Goal: Transaction & Acquisition: Book appointment/travel/reservation

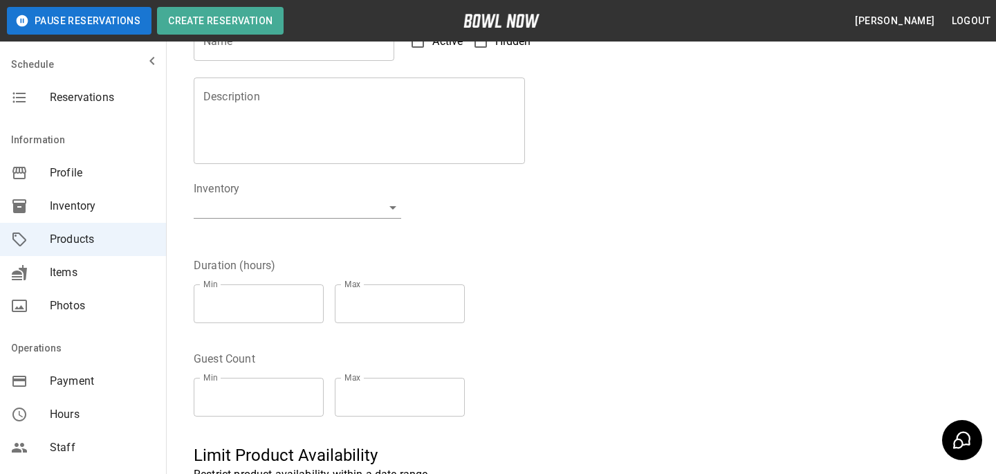
scroll to position [306, 0]
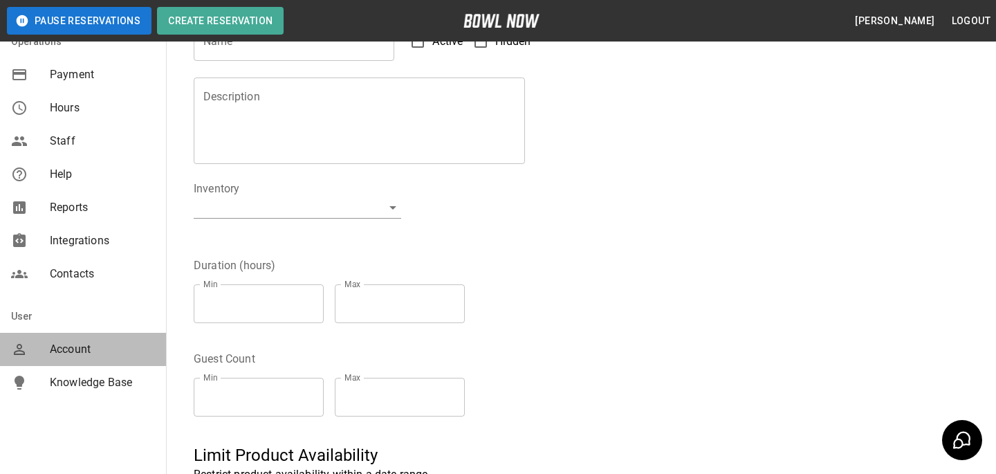
click at [37, 343] on div "mailbox folders" at bounding box center [30, 349] width 39 height 17
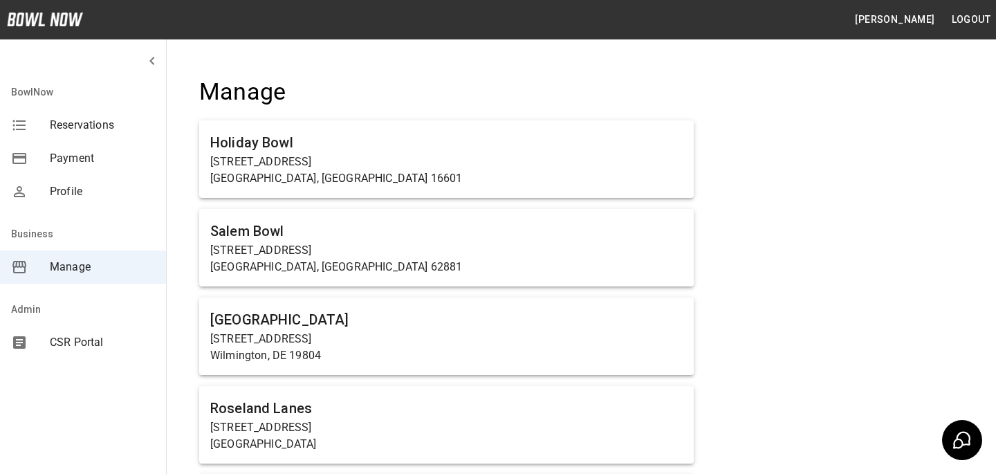
scroll to position [968, 0]
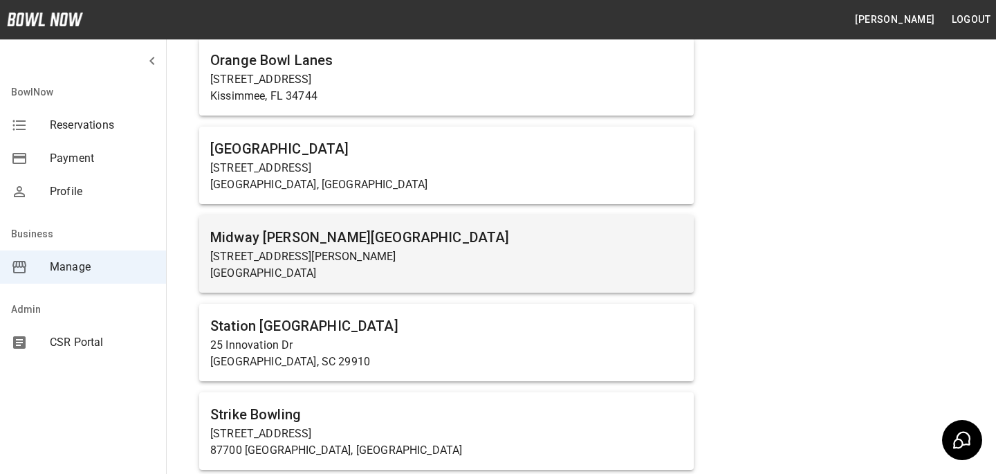
click at [276, 282] on div "Midway Bowling - Carlisle 1561 Holly Pike Carlisle, PA 17015" at bounding box center [446, 253] width 495 height 77
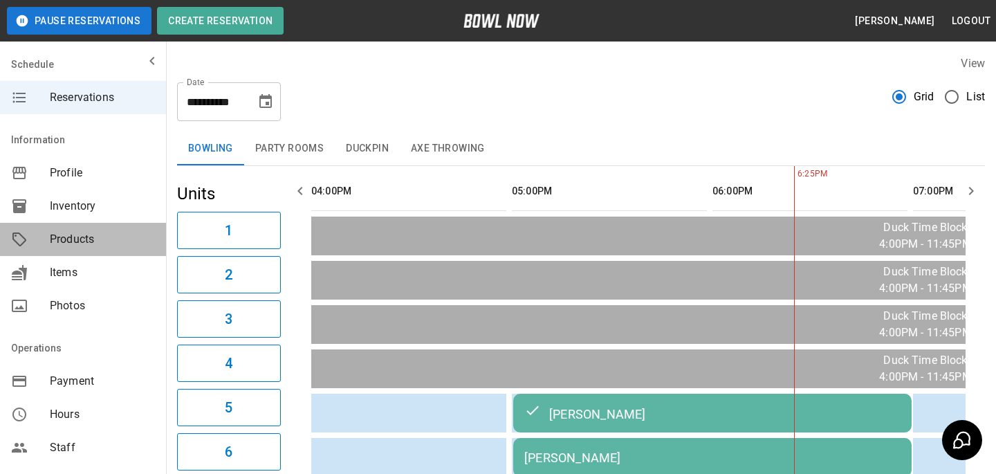
click at [51, 238] on span "Products" at bounding box center [102, 239] width 105 height 17
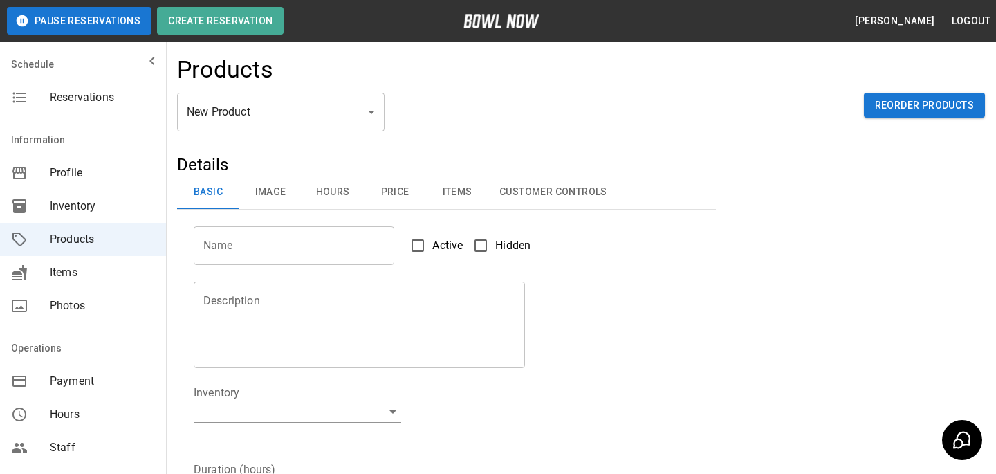
click at [313, 108] on body "Pause Reservations Create Reservation Bradey Powell Logout Schedule Reservation…" at bounding box center [498, 446] width 996 height 892
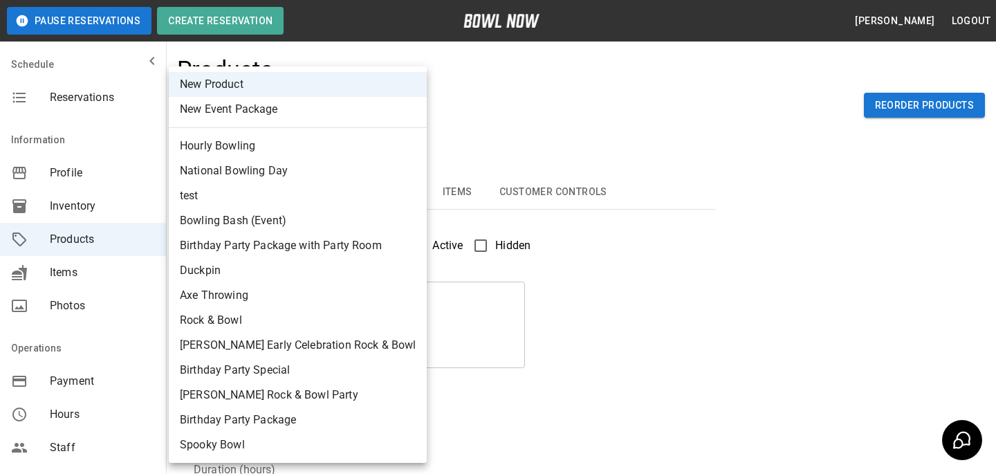
click at [313, 192] on li "test" at bounding box center [298, 195] width 258 height 25
type input "*"
type input "****"
type textarea "****"
type input "**********"
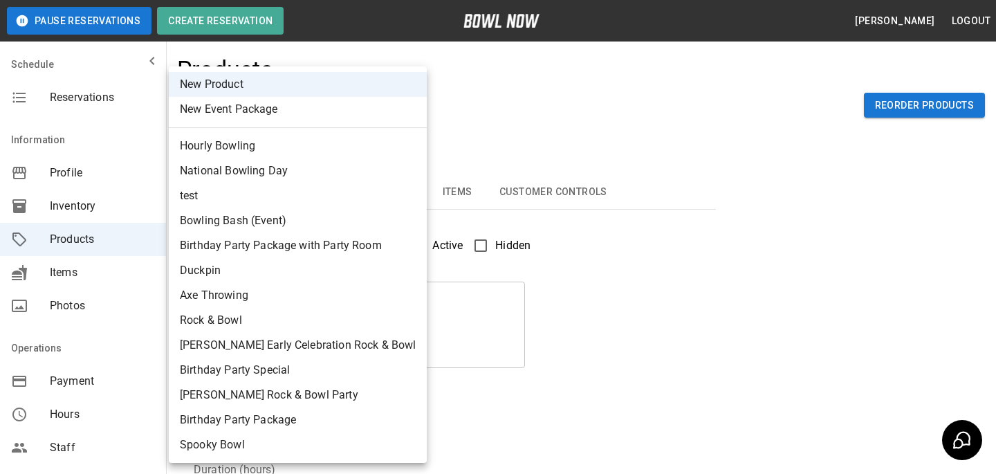
type input "*"
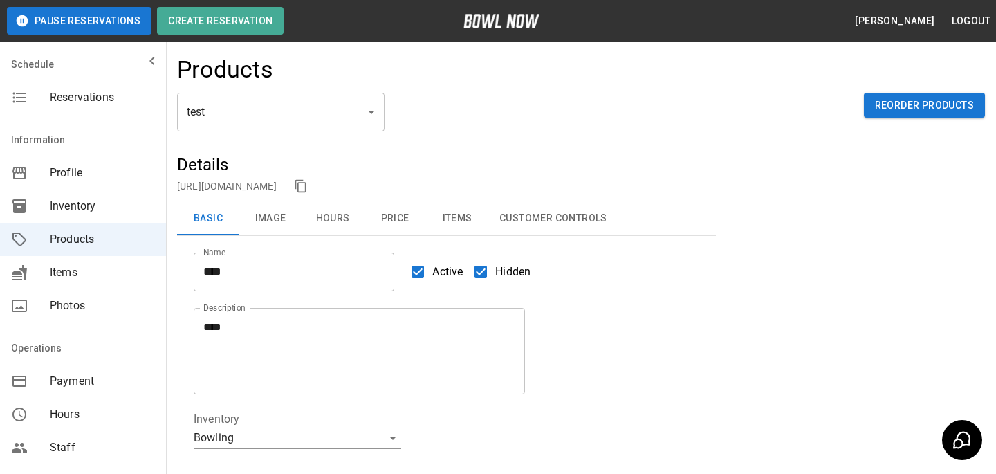
click at [277, 184] on link "https://bowlnow.com/places/786dY9abBeLeGwSSJhDg?pid=JaZn5S99uOfL3HoDROkV" at bounding box center [227, 186] width 100 height 11
click at [392, 216] on button "Price" at bounding box center [395, 218] width 62 height 33
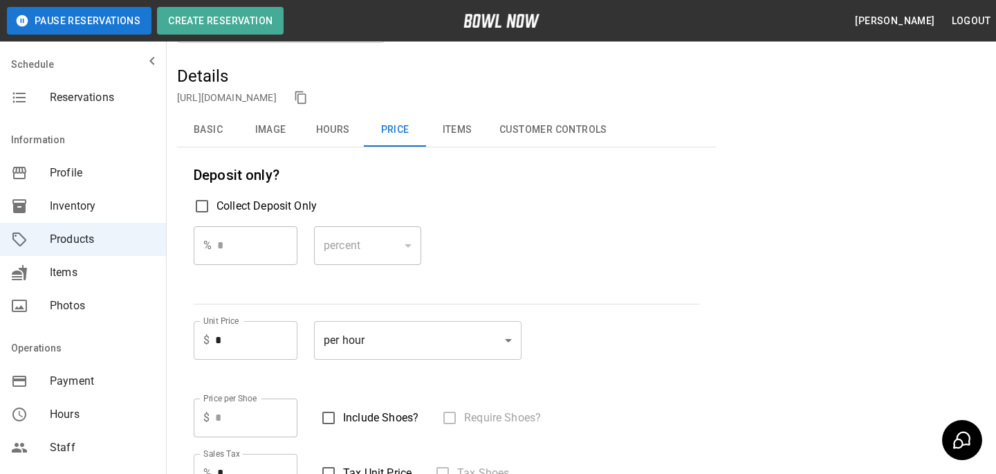
scroll to position [57, 0]
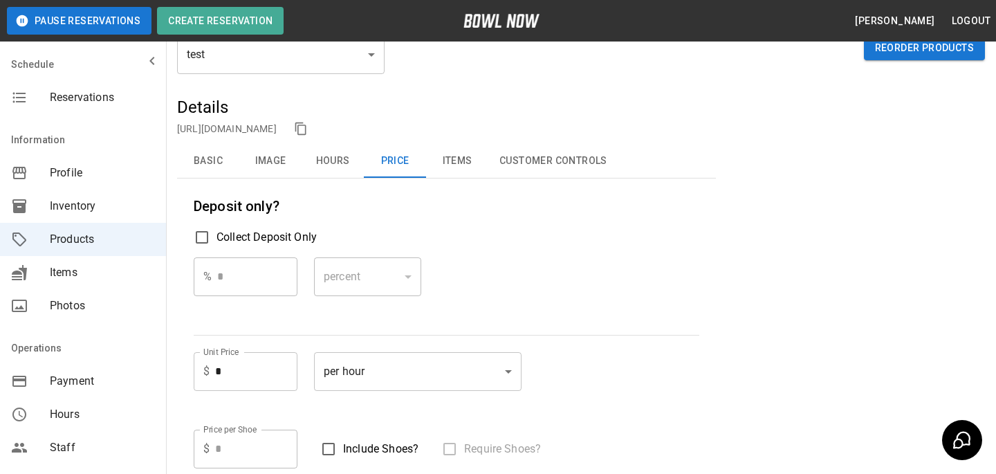
click at [133, 108] on div "Reservations" at bounding box center [83, 97] width 166 height 33
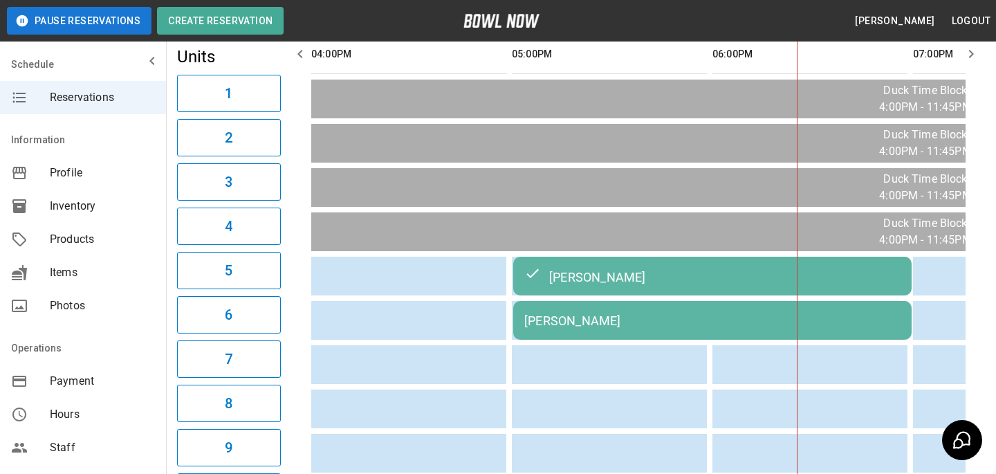
scroll to position [0, 385]
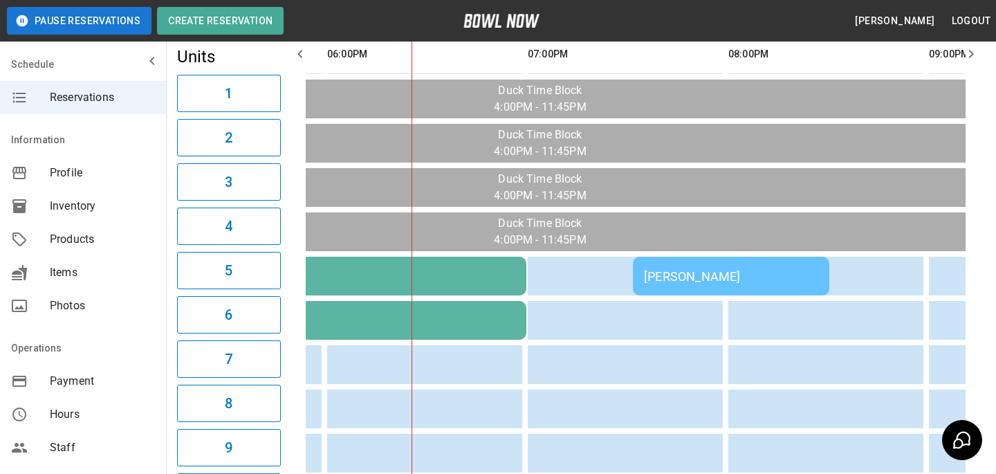
click at [439, 306] on td "andy bui" at bounding box center [327, 320] width 398 height 39
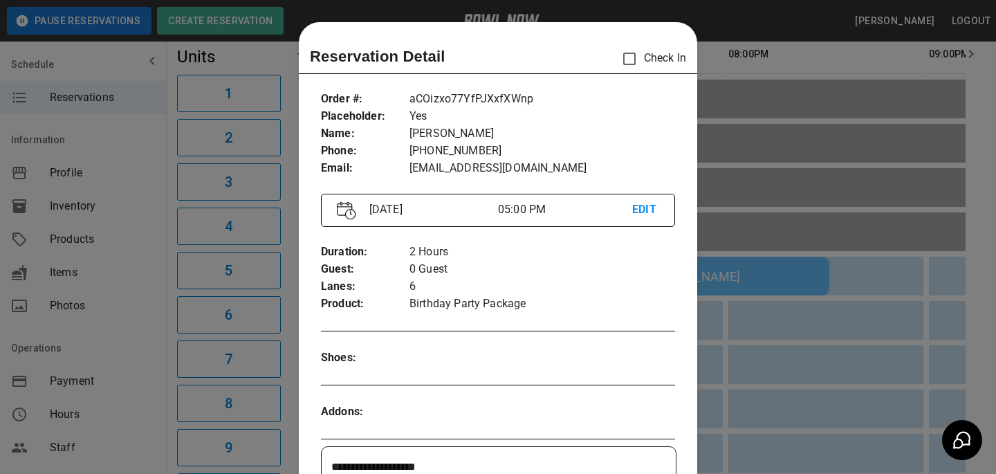
scroll to position [22, 0]
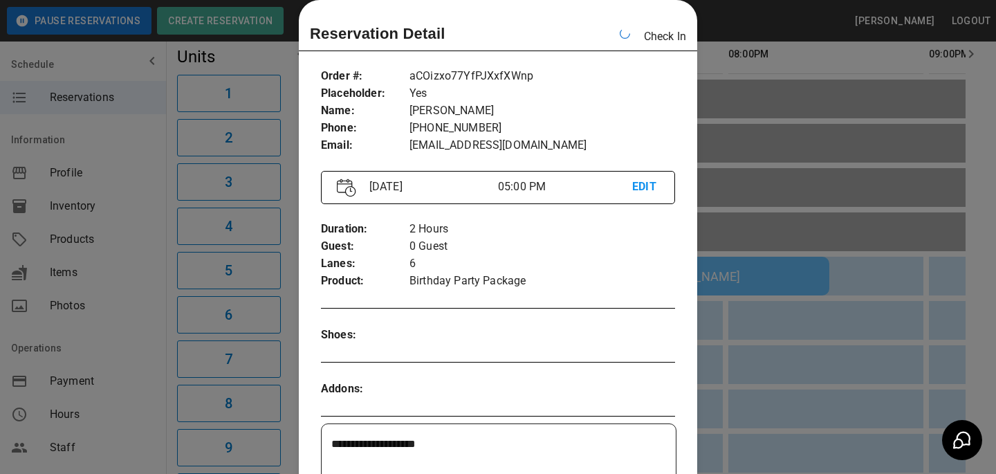
click at [781, 386] on div at bounding box center [498, 237] width 996 height 474
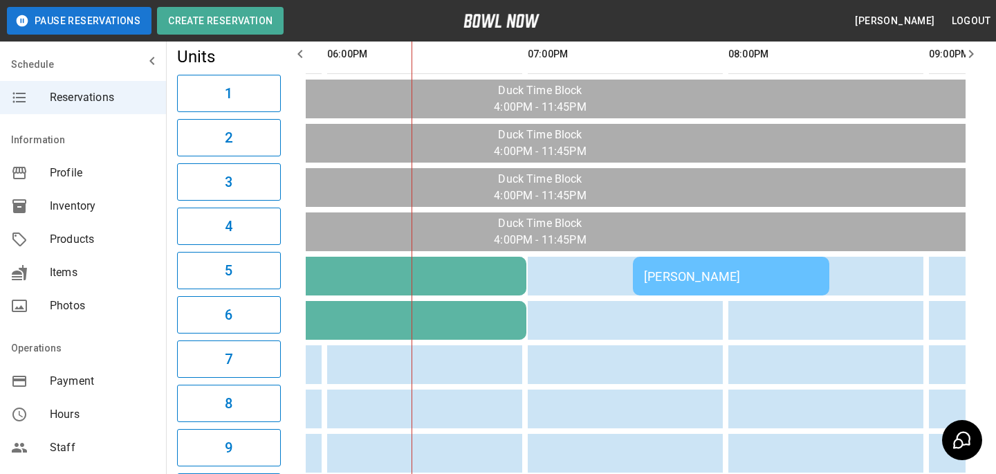
click at [463, 313] on div "andy bui" at bounding box center [327, 320] width 376 height 15
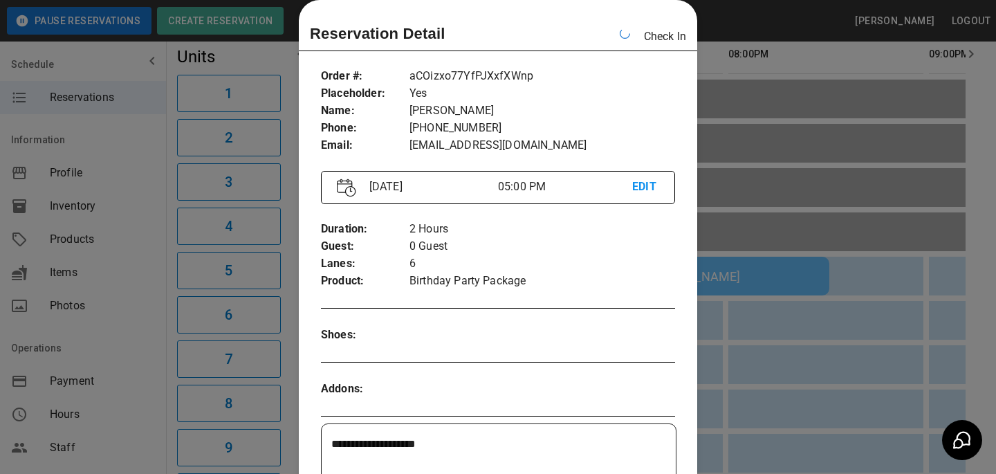
click at [796, 261] on div at bounding box center [498, 237] width 996 height 474
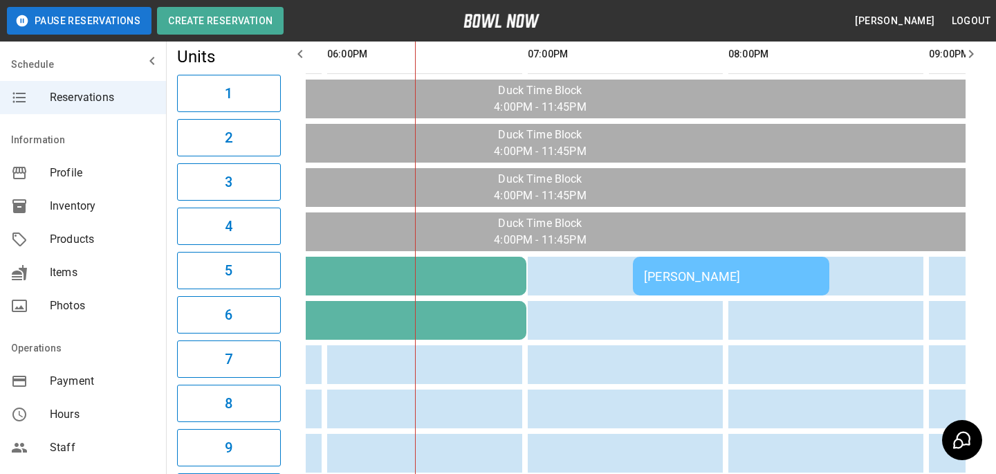
scroll to position [0, 366]
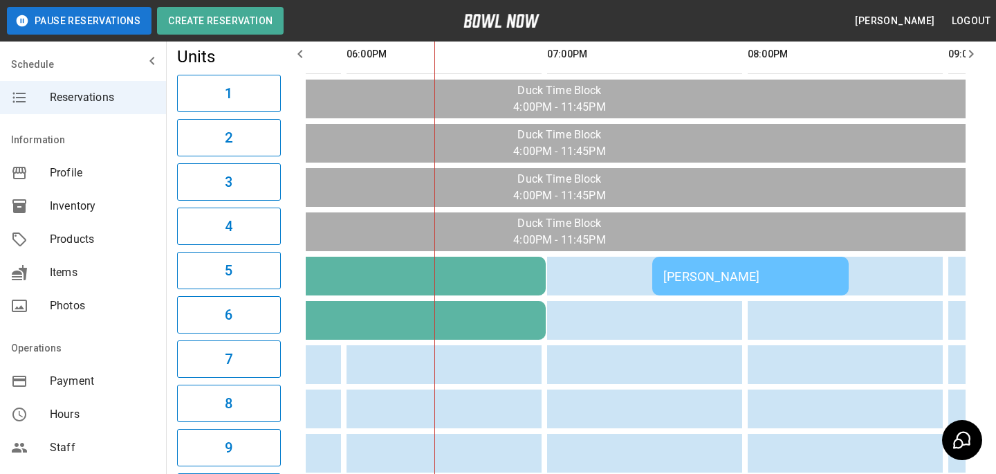
click at [706, 263] on td "[PERSON_NAME]" at bounding box center [750, 276] width 196 height 39
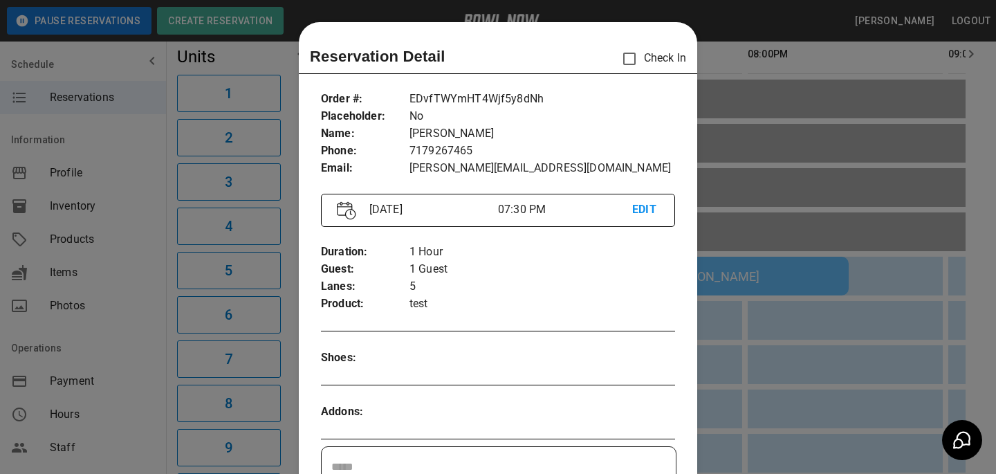
scroll to position [22, 0]
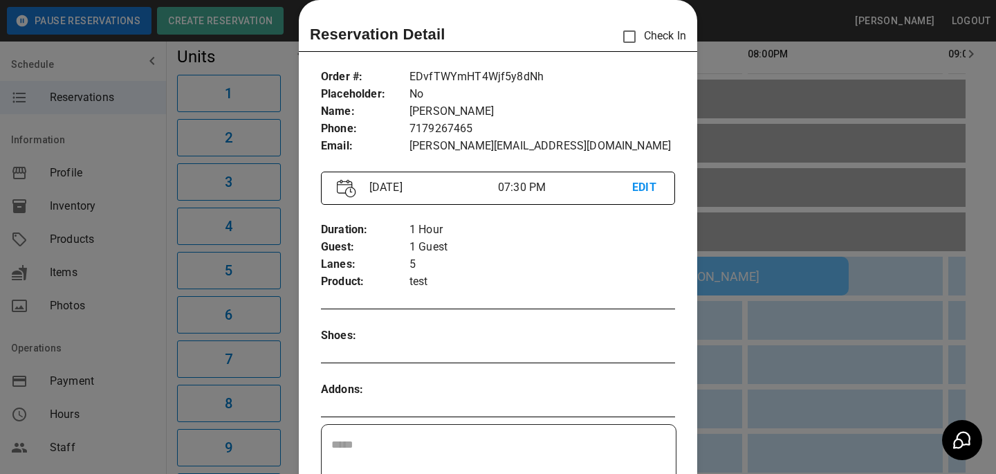
click at [925, 329] on div at bounding box center [498, 237] width 996 height 474
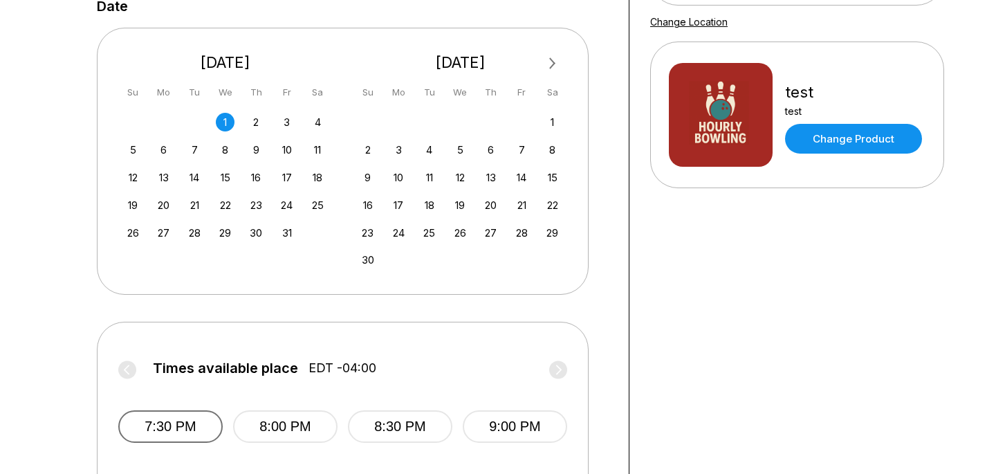
click at [172, 416] on button "7:30 PM" at bounding box center [170, 426] width 104 height 33
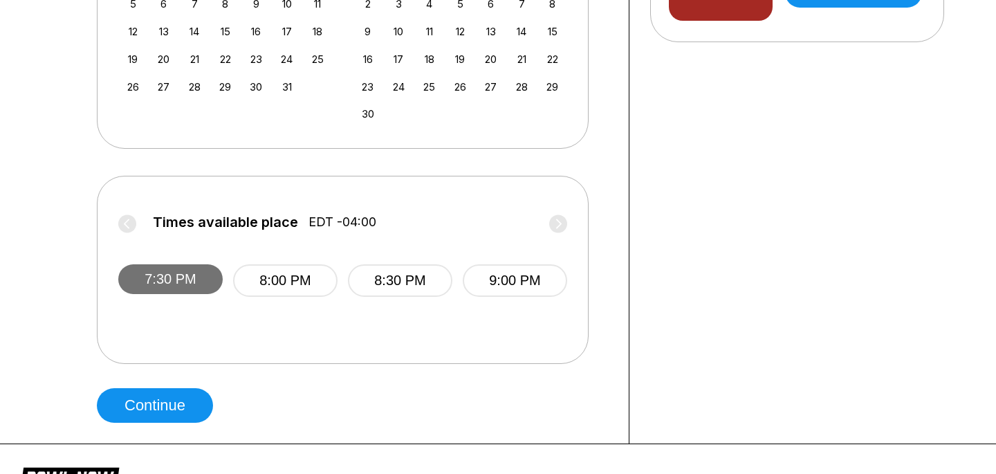
scroll to position [452, 0]
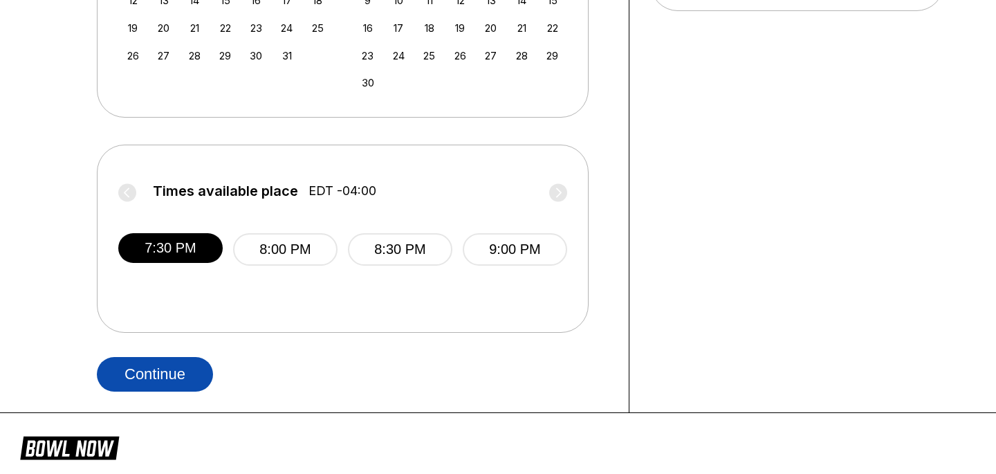
click at [160, 362] on button "Continue" at bounding box center [155, 374] width 116 height 35
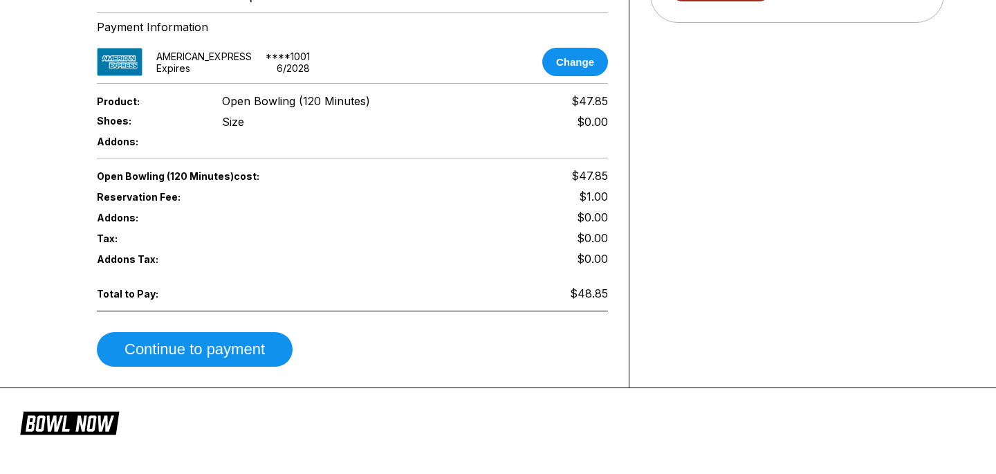
scroll to position [134, 0]
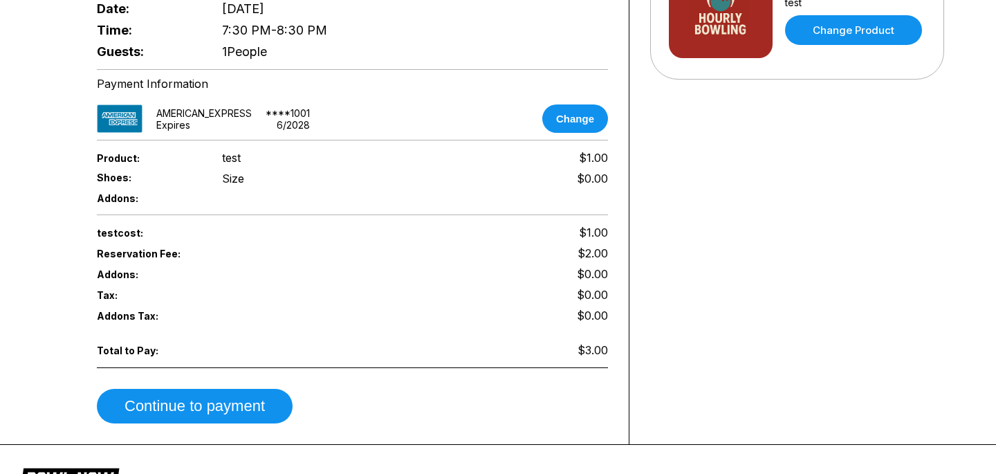
scroll to position [428, 0]
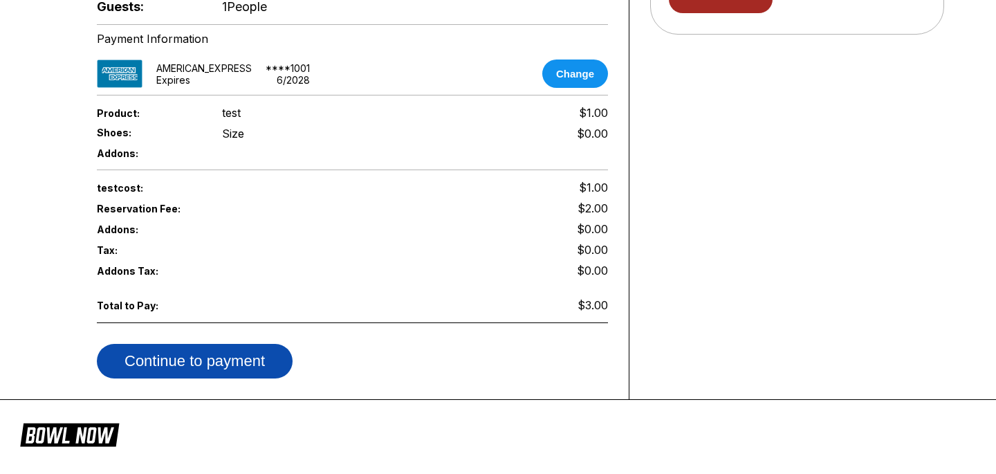
click at [257, 344] on button "Continue to payment" at bounding box center [195, 361] width 196 height 35
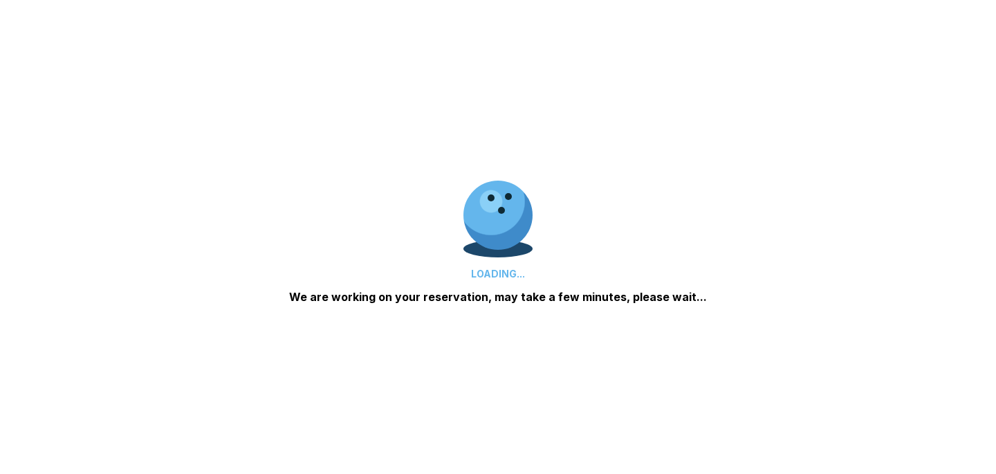
scroll to position [359, 0]
